Goal: Task Accomplishment & Management: Manage account settings

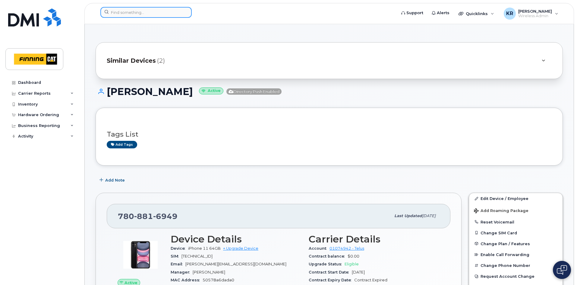
click at [145, 12] on input at bounding box center [145, 12] width 91 height 11
paste input "236-982-2279"
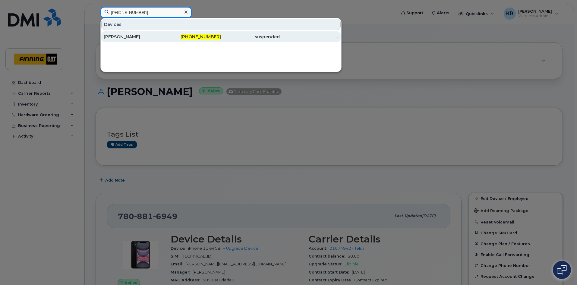
type input "236-982-2279"
click at [151, 36] on div "[PERSON_NAME]" at bounding box center [133, 37] width 59 height 6
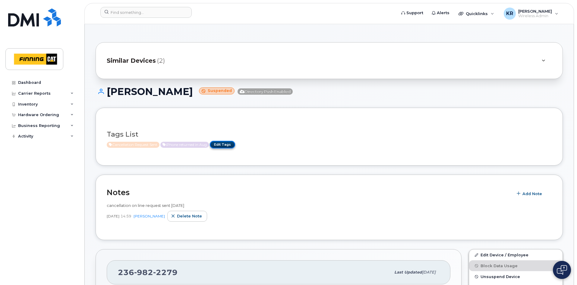
click at [226, 143] on link "Edit Tags" at bounding box center [222, 145] width 25 height 8
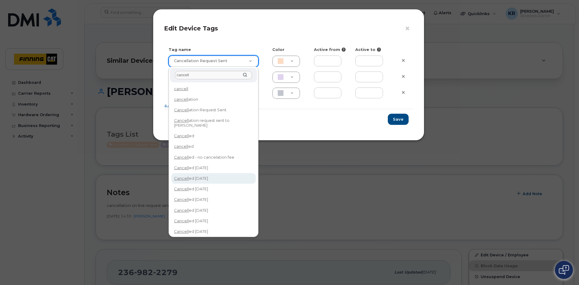
type input "cancell"
type input "Cancelled [DATE]"
type input "F8C6C8"
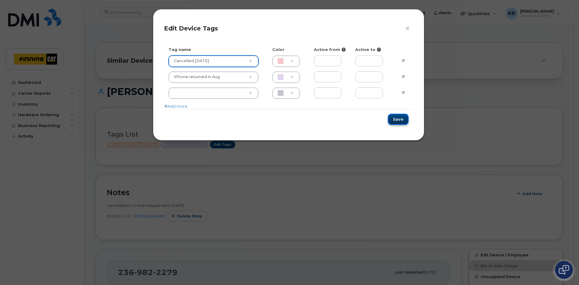
click at [399, 118] on button "Save" at bounding box center [398, 119] width 21 height 11
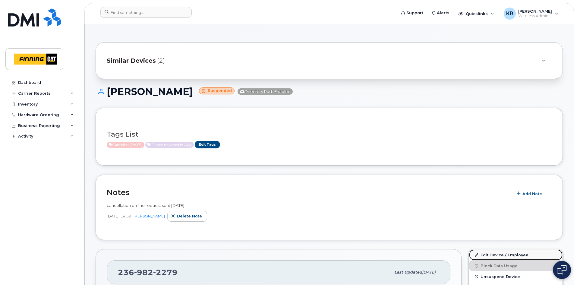
click at [492, 254] on link "Edit Device / Employee" at bounding box center [515, 254] width 93 height 11
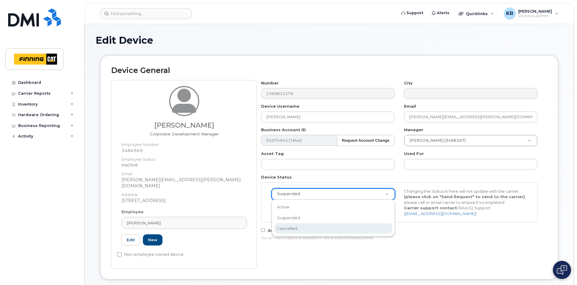
select select "cancelled"
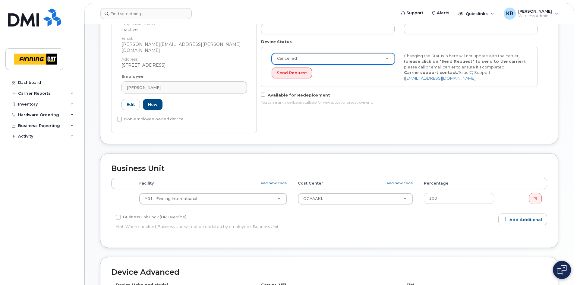
scroll to position [331, 0]
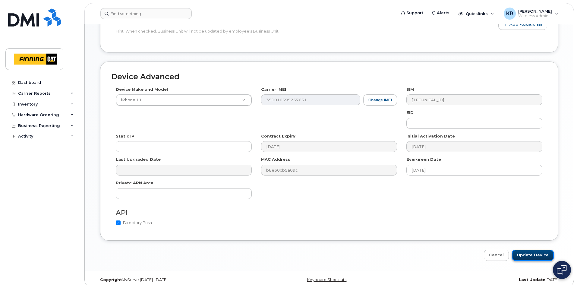
click at [536, 251] on input "Update Device" at bounding box center [533, 255] width 42 height 11
type input "Saving..."
